Goal: Task Accomplishment & Management: Manage account settings

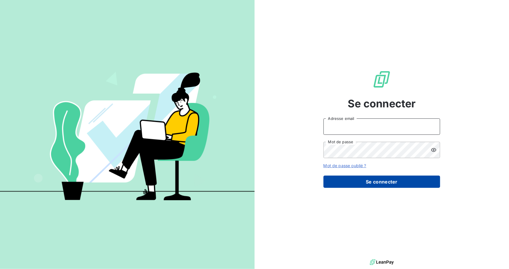
type input "[PERSON_NAME][EMAIL_ADDRESS][DOMAIN_NAME]"
click at [372, 178] on button "Se connecter" at bounding box center [381, 182] width 117 height 12
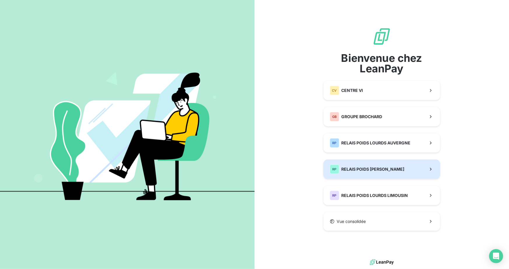
click at [371, 172] on div "RP RELAIS POIDS LOURDS BERRY" at bounding box center [367, 169] width 75 height 9
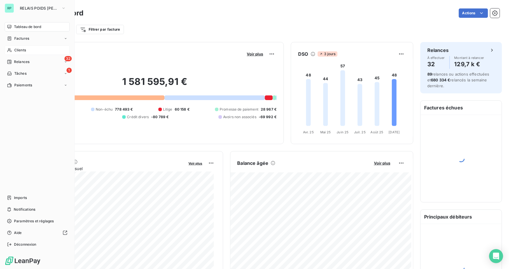
click at [18, 48] on span "Clients" at bounding box center [20, 50] width 12 height 5
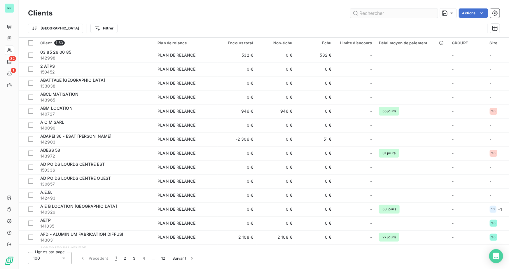
click at [369, 14] on input "text" at bounding box center [394, 12] width 88 height 9
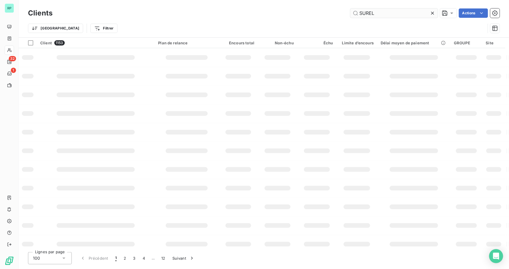
type input "SUREL"
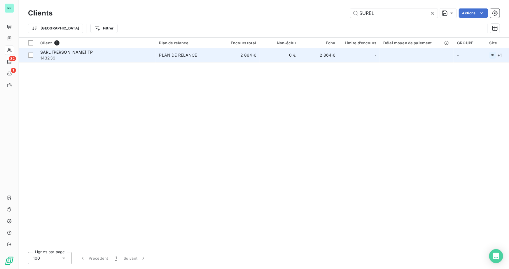
click at [117, 56] on span "143239" at bounding box center [96, 58] width 112 height 6
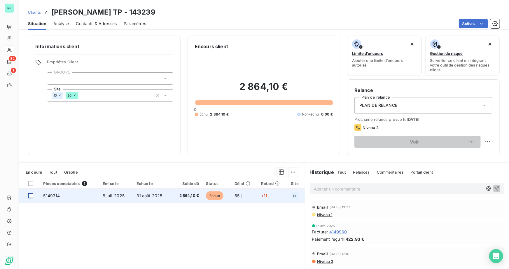
click at [32, 195] on div at bounding box center [30, 195] width 5 height 5
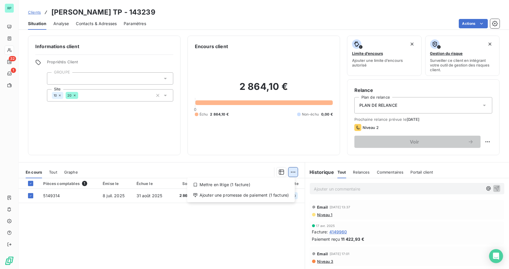
click at [293, 172] on html "RP 32 1 Clients SARL [PERSON_NAME] TP - 143239 Situation Analyse Contacts & Adr…" at bounding box center [254, 134] width 509 height 269
click at [242, 185] on div "Mettre en litige (1 facture)" at bounding box center [241, 184] width 103 height 9
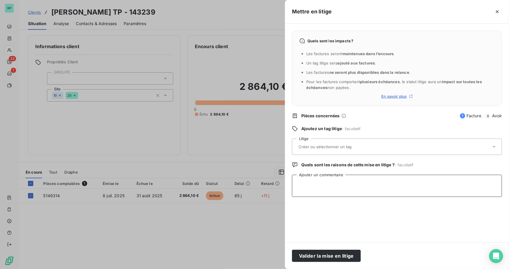
click at [324, 181] on textarea "Ajouter un commentaire" at bounding box center [397, 186] width 210 height 22
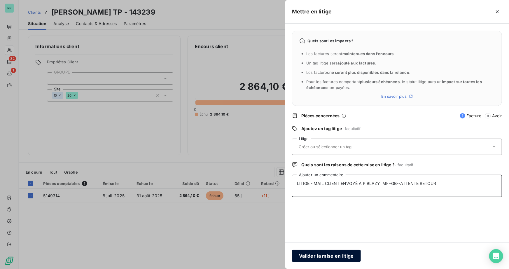
type textarea "LITIGE - MAIL CLIENT ENVOYÉ A P BLAZY MF+GB--ATTENTE RETOUR"
click at [330, 259] on button "Valider la mise en litige" at bounding box center [326, 256] width 69 height 12
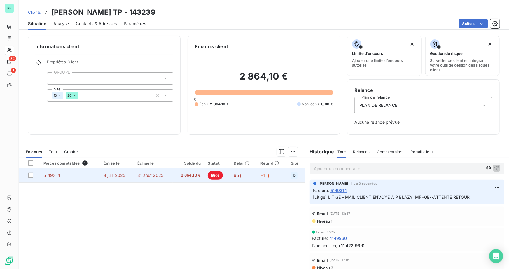
click at [51, 176] on span "5149314" at bounding box center [51, 175] width 17 height 5
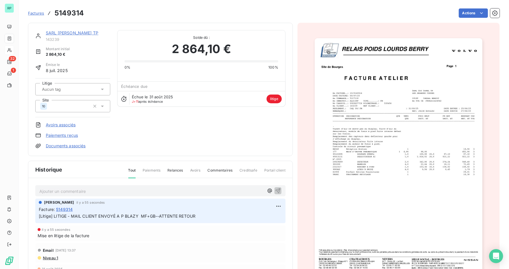
click at [64, 145] on link "Documents associés" at bounding box center [66, 146] width 40 height 6
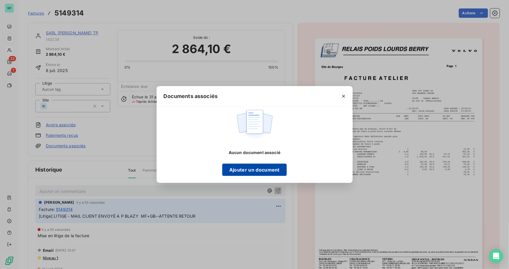
click at [277, 166] on button "Ajouter un document" at bounding box center [254, 170] width 64 height 12
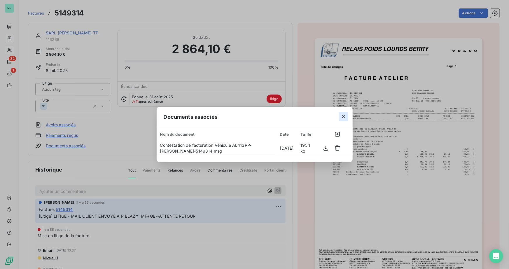
click at [344, 117] on icon "button" at bounding box center [344, 117] width 6 height 6
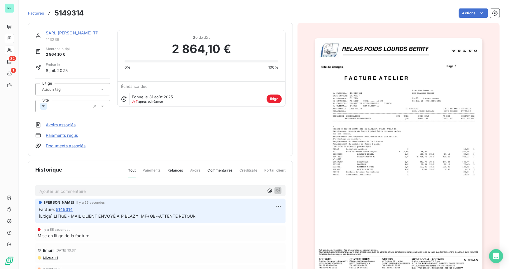
click at [76, 144] on link "Documents associés" at bounding box center [66, 146] width 40 height 6
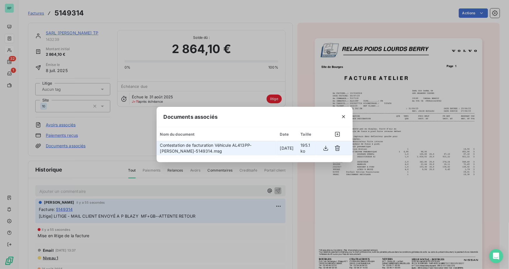
click at [222, 144] on span "Contestation de facturation Véhicule AL413PP-[PERSON_NAME]-5149314.msg" at bounding box center [206, 148] width 92 height 11
click at [326, 148] on icon "button" at bounding box center [325, 148] width 5 height 5
click at [336, 148] on icon "button" at bounding box center [338, 148] width 6 height 6
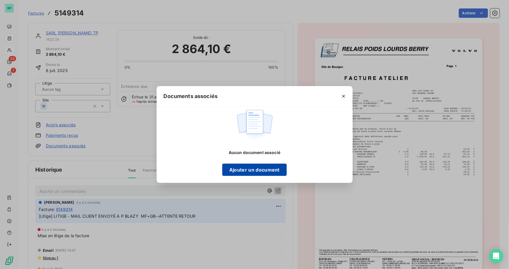
click at [264, 168] on button "Ajouter un document" at bounding box center [254, 170] width 64 height 12
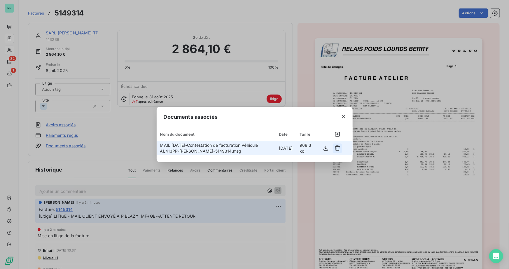
click at [337, 146] on icon "button" at bounding box center [337, 148] width 5 height 6
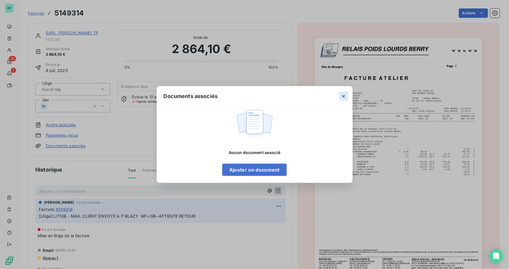
click at [344, 95] on icon "button" at bounding box center [344, 96] width 6 height 6
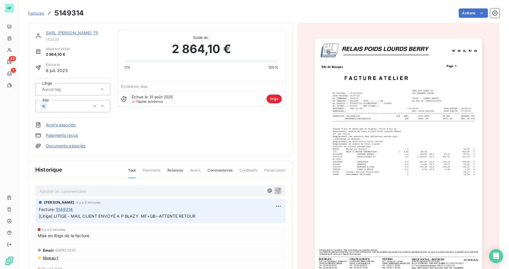
click at [58, 147] on link "Documents associés" at bounding box center [66, 146] width 40 height 6
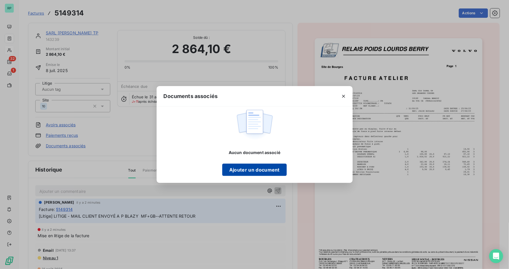
click at [260, 169] on button "Ajouter un document" at bounding box center [254, 170] width 64 height 12
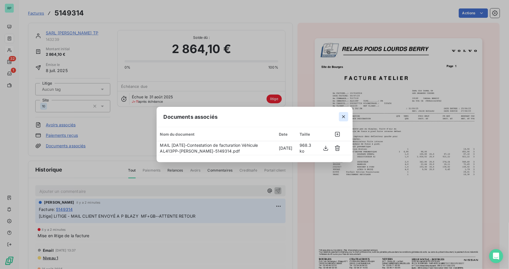
click at [343, 116] on icon "button" at bounding box center [344, 117] width 6 height 6
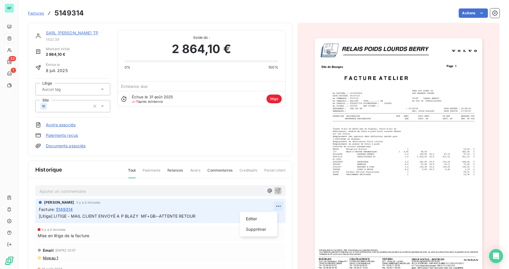
click at [272, 205] on html "RP 32 1 Factures 5149314 Actions SARL [PERSON_NAME] TP 143239 Montant initial 2…" at bounding box center [254, 134] width 509 height 269
click at [255, 220] on div "Editer" at bounding box center [258, 218] width 33 height 9
click at [157, 215] on span "[Litige] LITIGE - MAIL CLIENT ENVOYÉ A P BLAZY MF+GB--ATTENTE RETOUR" at bounding box center [117, 216] width 157 height 5
click at [62, 145] on link "Documents associés" at bounding box center [66, 146] width 40 height 6
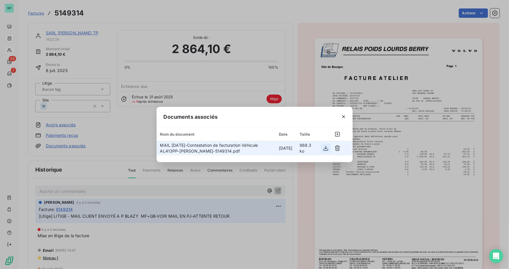
click at [324, 148] on icon "button" at bounding box center [326, 148] width 6 height 6
click at [219, 146] on span "MAIL [DATE]-Contestation de facturation Véhicule AL413PP-[PERSON_NAME]-5149314.…" at bounding box center [209, 148] width 98 height 11
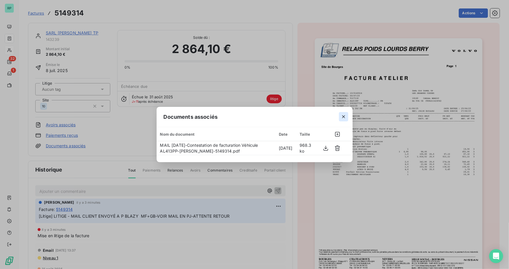
click at [343, 117] on icon "button" at bounding box center [343, 116] width 3 height 3
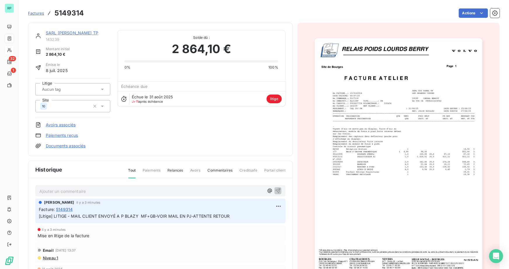
click at [35, 146] on icon at bounding box center [38, 146] width 6 height 6
click at [80, 32] on link "SARL [PERSON_NAME] TP" at bounding box center [72, 32] width 53 height 5
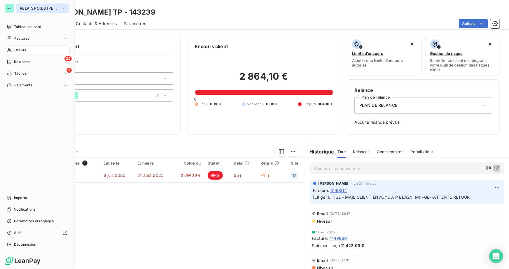
click at [36, 9] on span "RELAIS POIDS [PERSON_NAME]" at bounding box center [39, 8] width 39 height 5
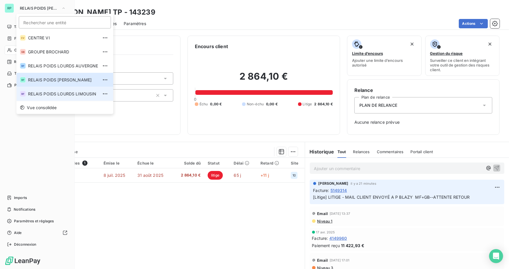
click at [70, 95] on span "RELAIS POIDS LOURDS LIMOUSIN" at bounding box center [63, 94] width 70 height 6
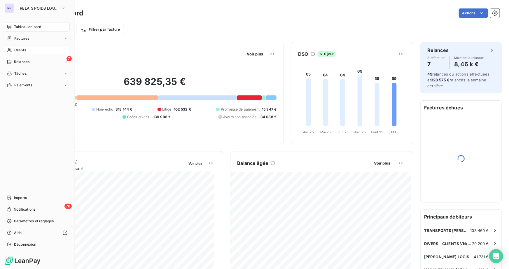
click at [30, 50] on div "Clients" at bounding box center [37, 50] width 65 height 9
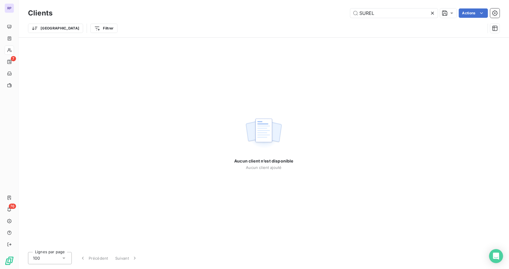
drag, startPoint x: 395, startPoint y: 11, endPoint x: 337, endPoint y: 11, distance: 57.5
click at [338, 12] on div "SUREL Actions" at bounding box center [280, 12] width 440 height 9
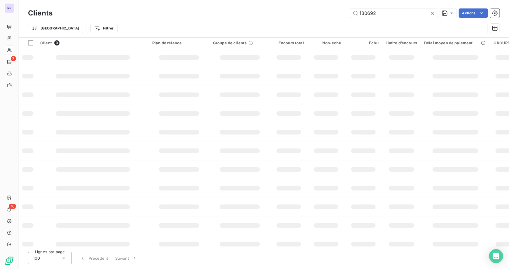
type input "130692"
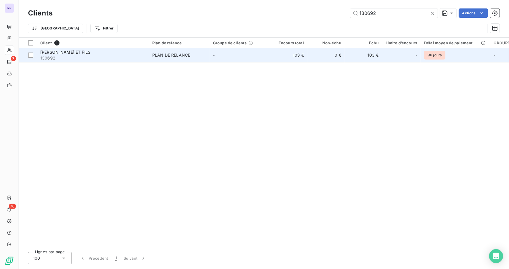
click at [57, 55] on span "130692" at bounding box center [92, 58] width 105 height 6
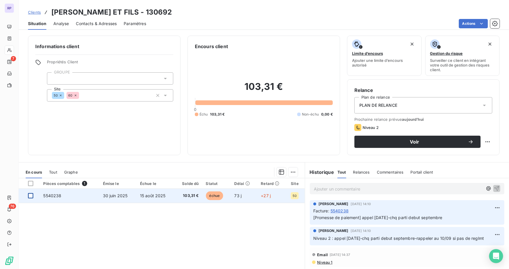
click at [30, 194] on div at bounding box center [30, 195] width 5 height 5
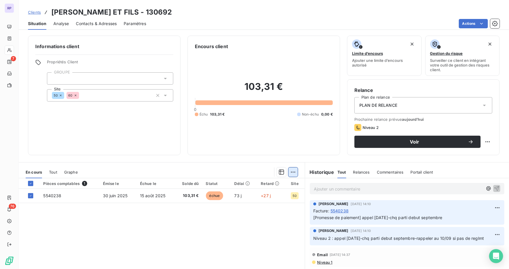
click at [294, 172] on html "RP 7 76 Clients [PERSON_NAME] ET FILS - 130692 Situation Analyse Contacts & Adr…" at bounding box center [254, 134] width 509 height 269
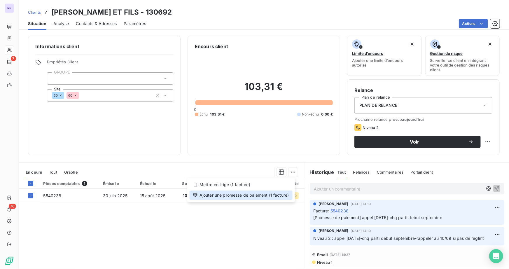
click at [238, 193] on div "Ajouter une promesse de paiement (1 facture)" at bounding box center [241, 194] width 103 height 9
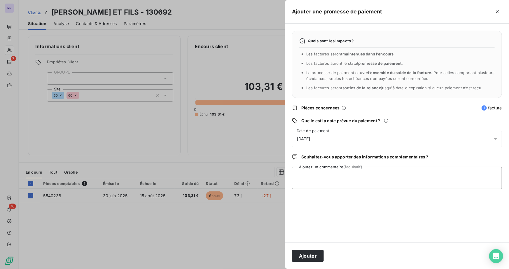
click at [324, 137] on div "[DATE]" at bounding box center [397, 139] width 210 height 16
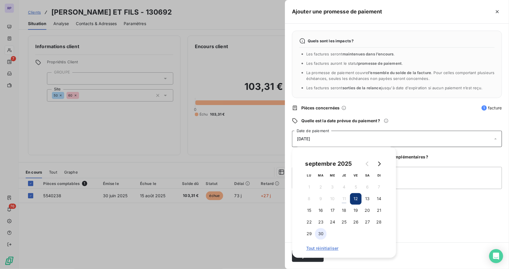
click at [325, 234] on button "30" at bounding box center [321, 234] width 12 height 12
click at [433, 178] on textarea "Ajouter un commentaire (facultatif)" at bounding box center [397, 178] width 210 height 22
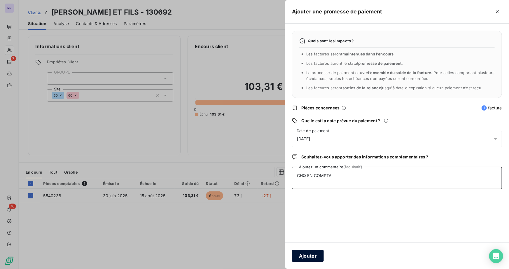
type textarea "CHQ EN COMPTA"
click at [322, 255] on button "Ajouter" at bounding box center [308, 256] width 32 height 12
